Goal: Navigation & Orientation: Understand site structure

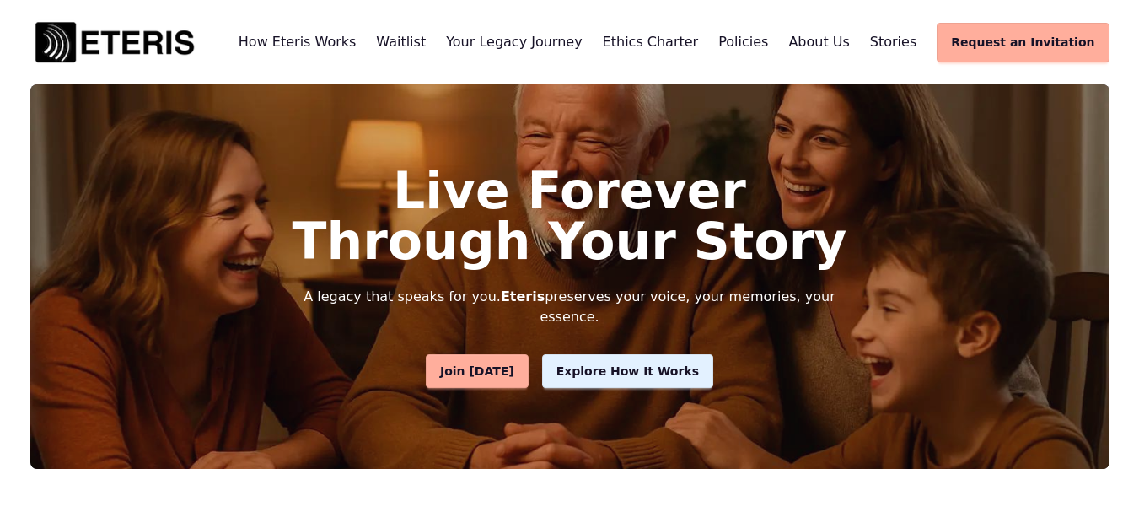
click at [844, 42] on span "About Us" at bounding box center [818, 42] width 61 height 16
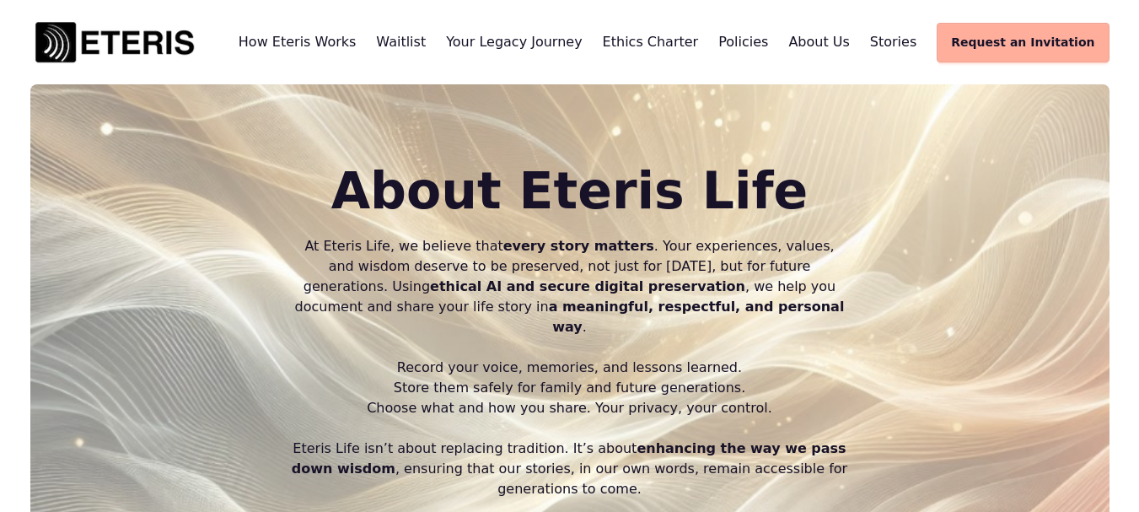
click at [911, 41] on span "Stories" at bounding box center [893, 42] width 46 height 16
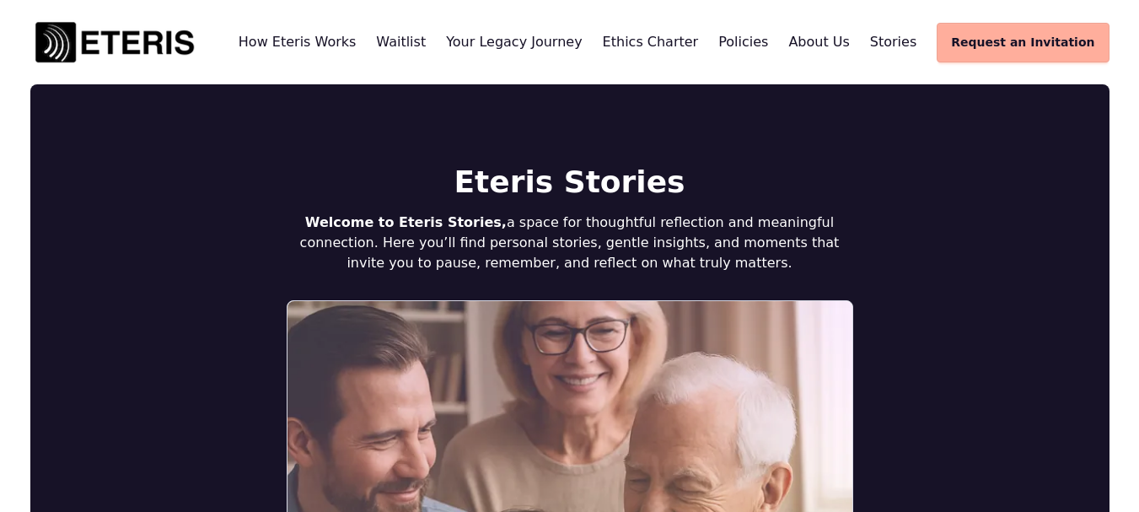
click at [426, 36] on span "Waitlist" at bounding box center [401, 42] width 50 height 16
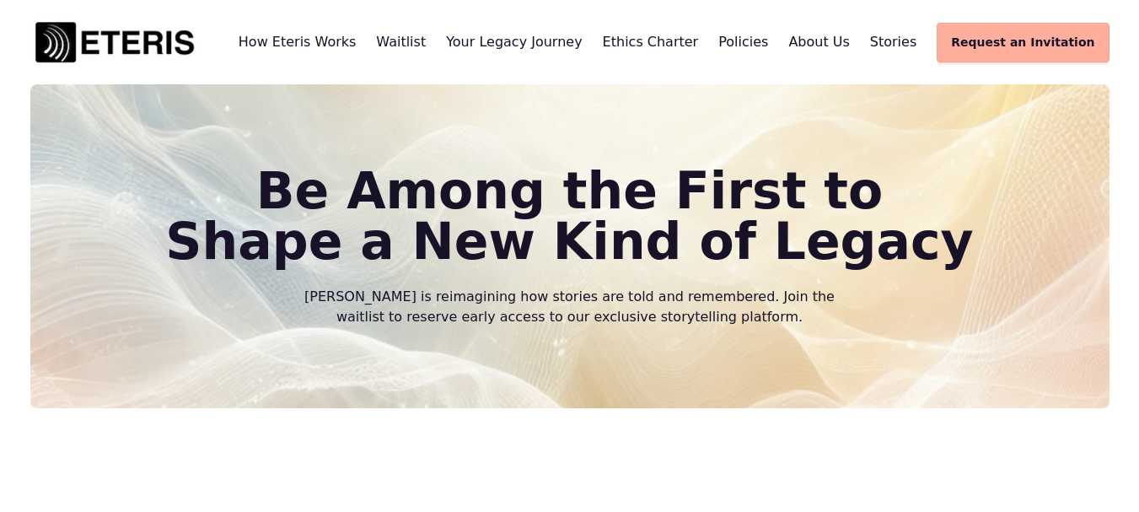
click at [699, 44] on span "Ethics Charter" at bounding box center [651, 42] width 96 height 16
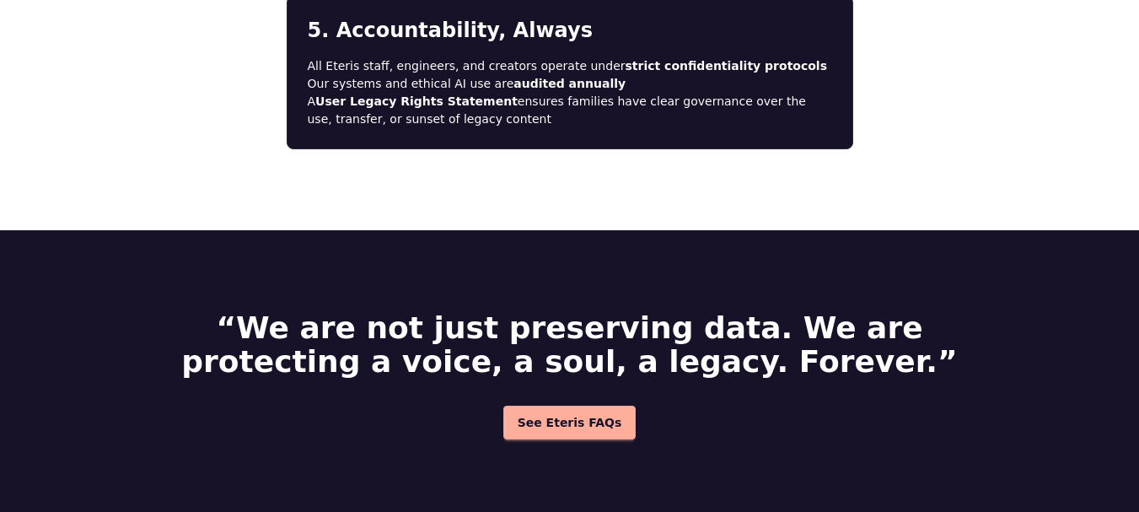
scroll to position [1544, 0]
